Goal: Information Seeking & Learning: Find specific fact

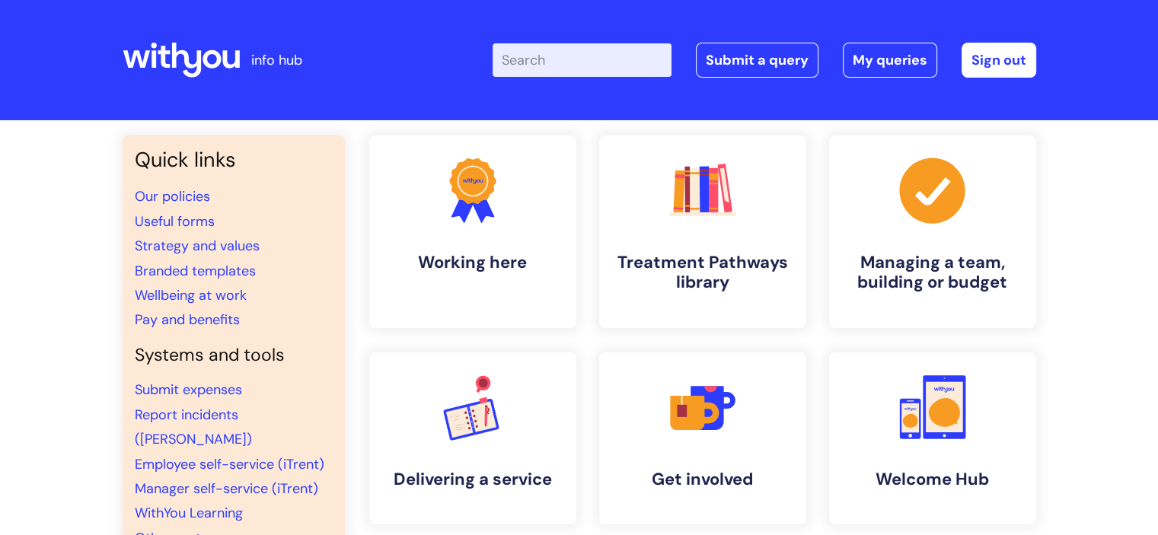
click at [561, 58] on input "Enter your search term here..." at bounding box center [582, 59] width 179 height 33
type input "printing"
click button "Search" at bounding box center [0, 0] width 0 height 0
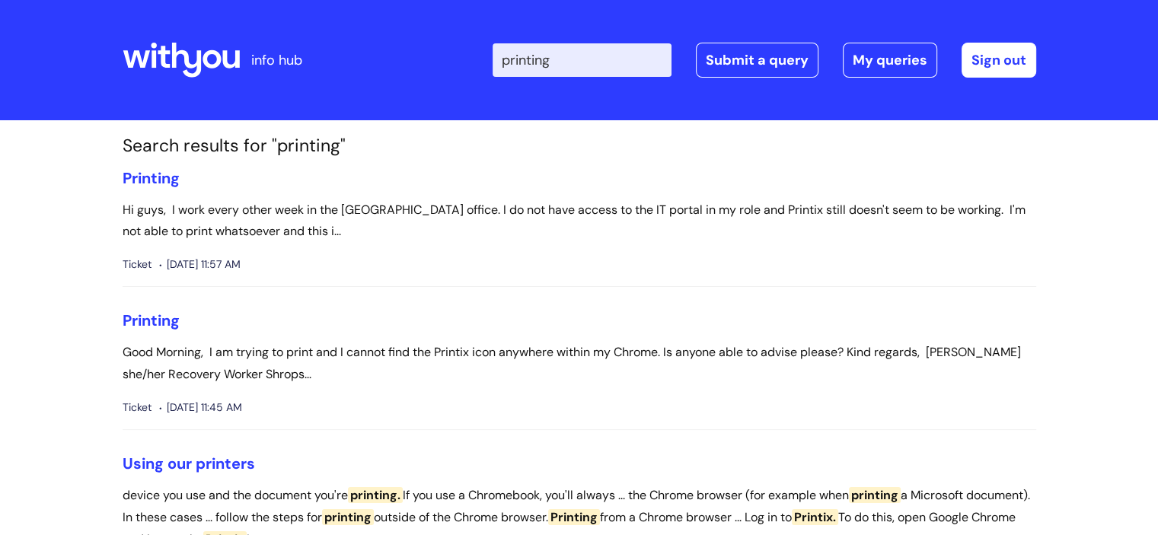
click at [184, 60] on icon at bounding box center [186, 60] width 30 height 35
